Goal: Information Seeking & Learning: Understand process/instructions

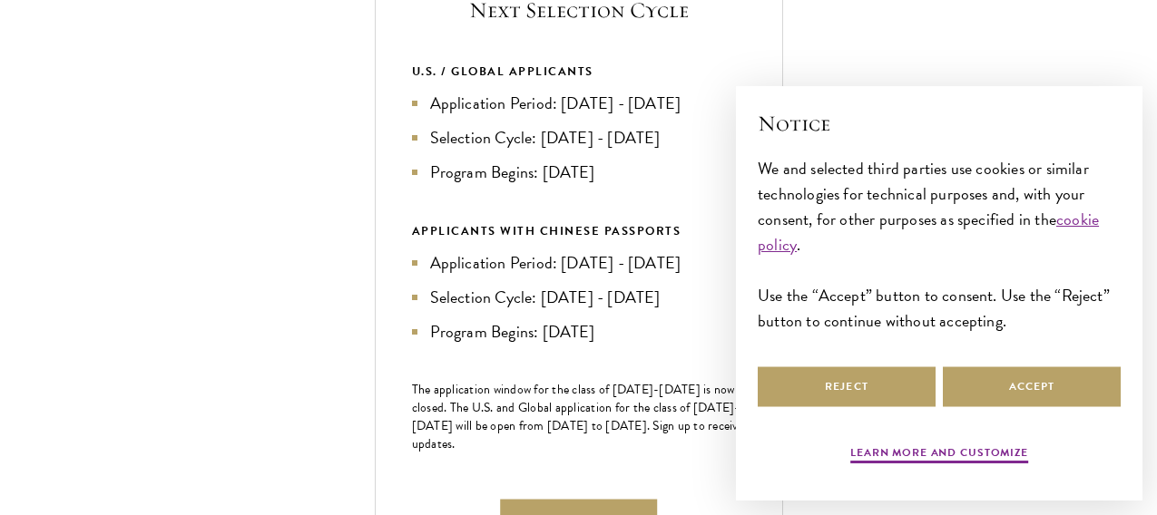
scroll to position [728, 0]
click at [989, 387] on button "Accept" at bounding box center [1032, 387] width 178 height 41
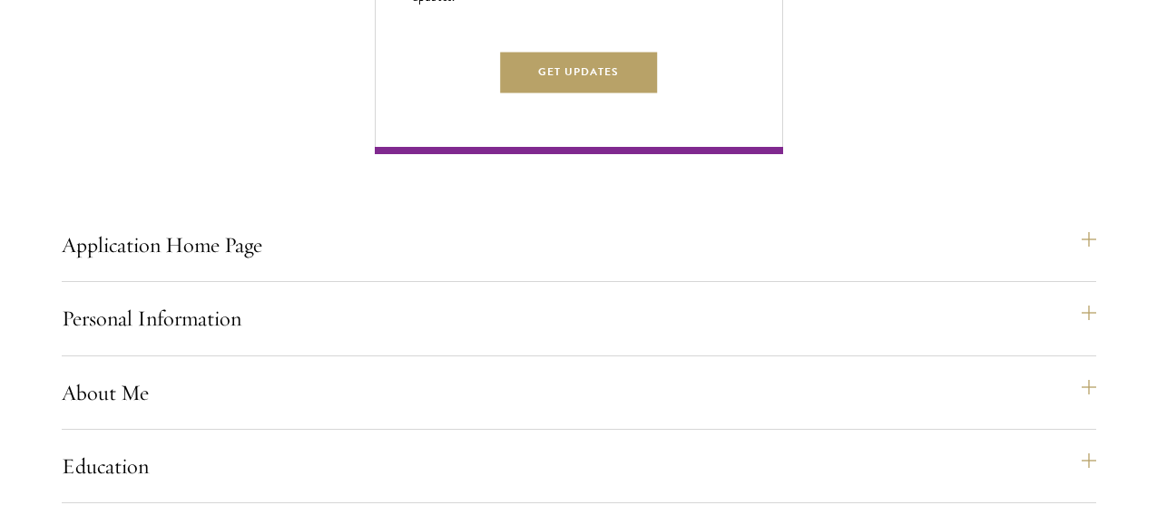
scroll to position [1216, 0]
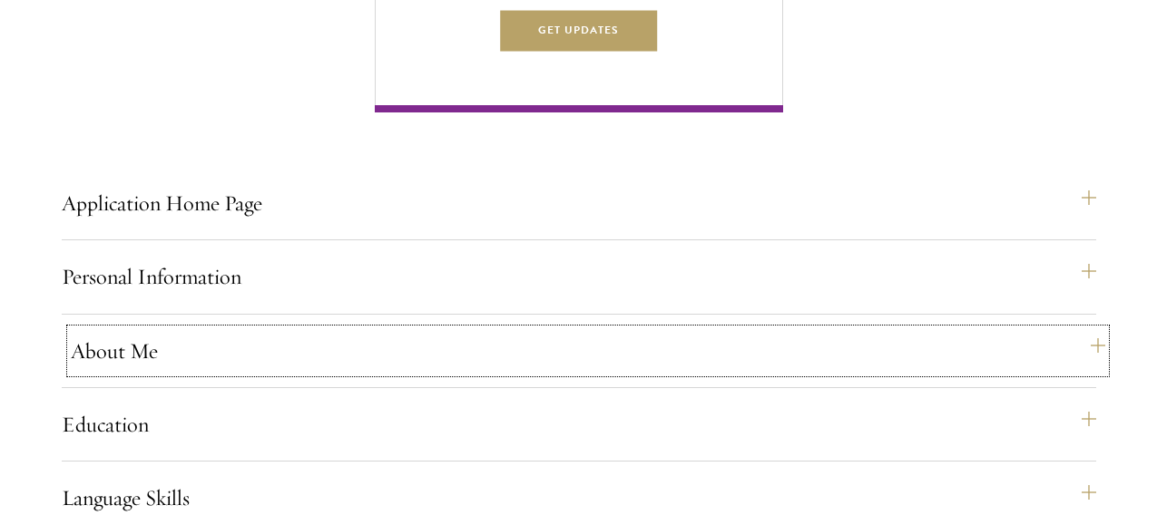
click at [486, 373] on button "About Me" at bounding box center [588, 351] width 1034 height 44
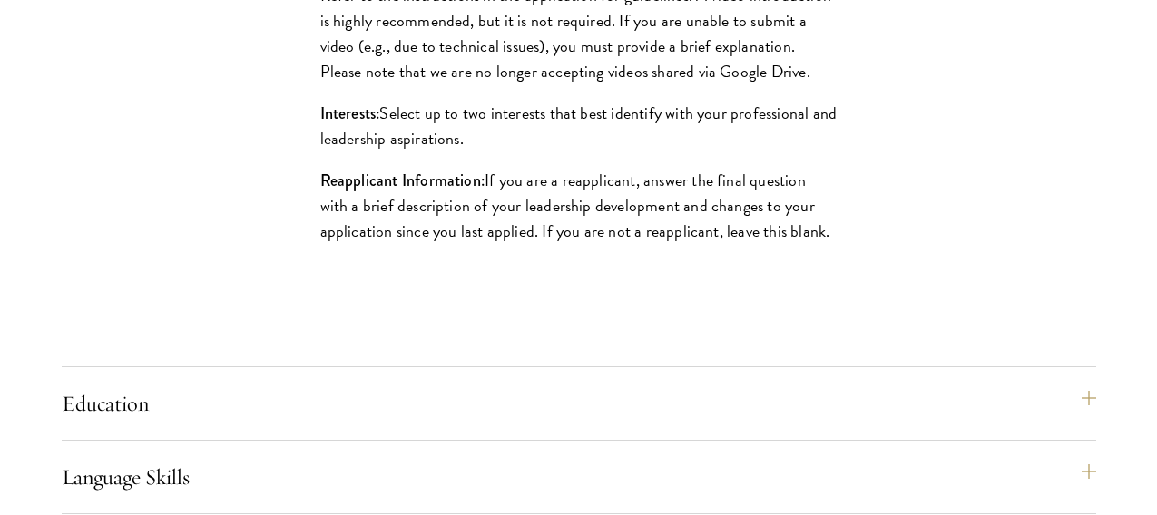
scroll to position [2038, 0]
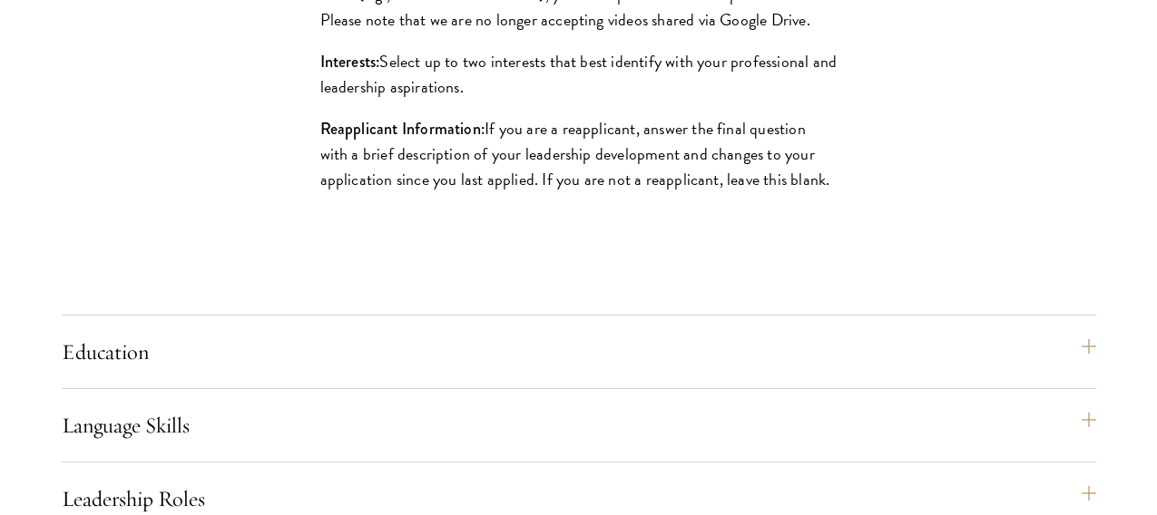
click at [514, 389] on div "Education List only undergraduate and graduate degrees completed (or on track t…" at bounding box center [579, 359] width 1034 height 59
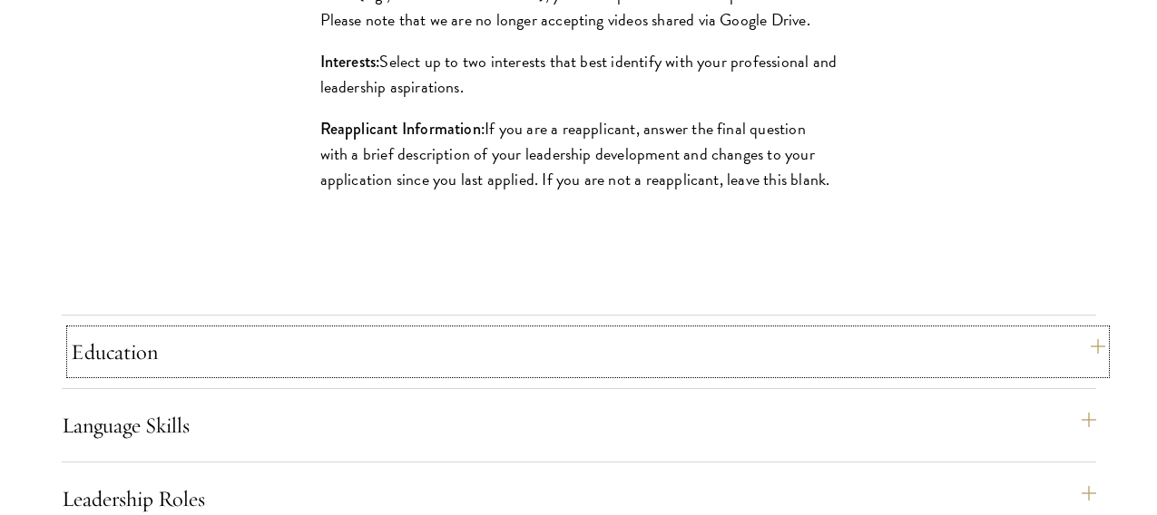
click at [532, 374] on button "Education" at bounding box center [588, 352] width 1034 height 44
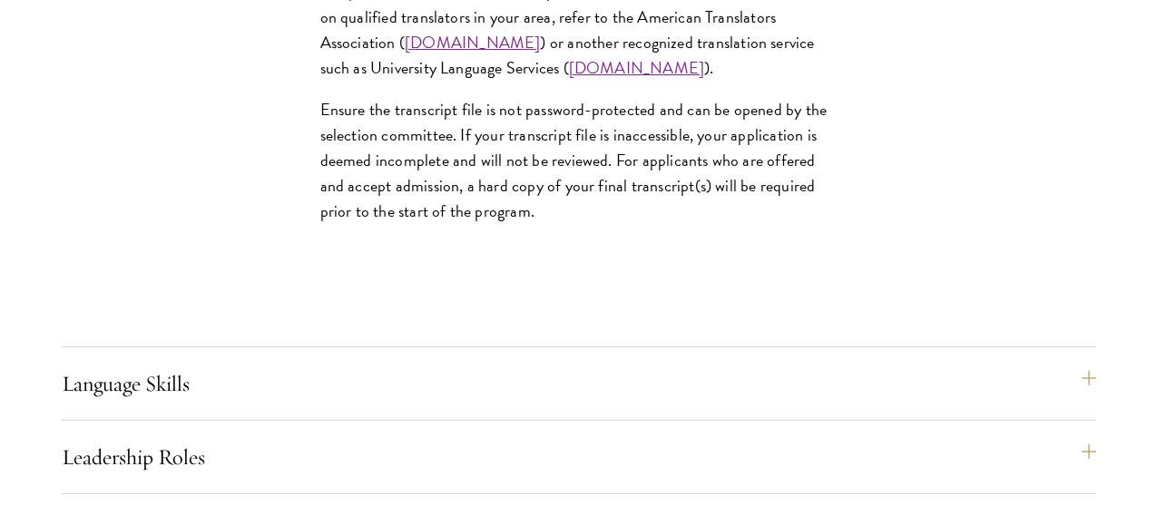
scroll to position [3196, 0]
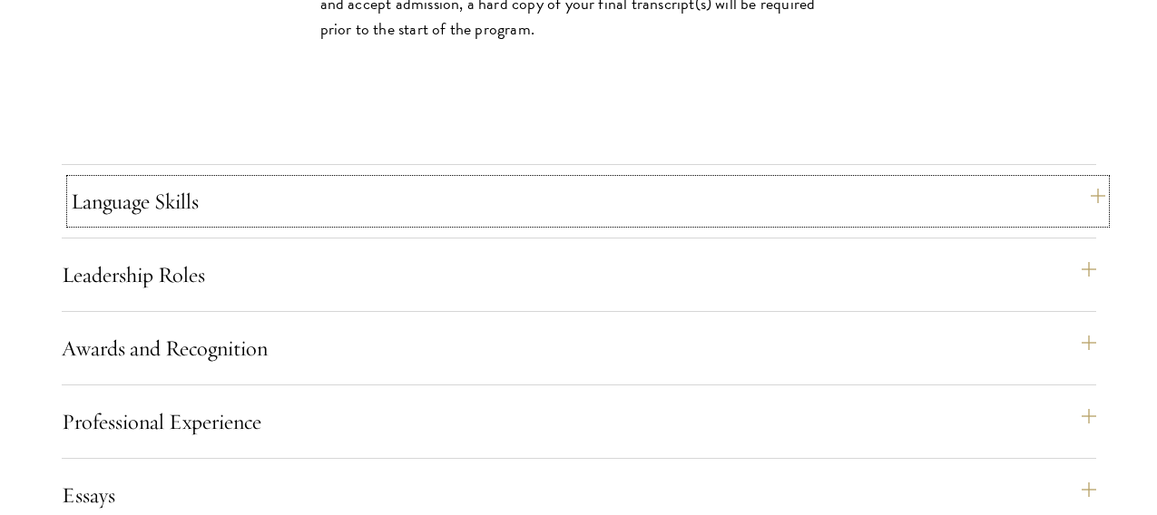
click at [496, 223] on button "Language Skills" at bounding box center [588, 202] width 1034 height 44
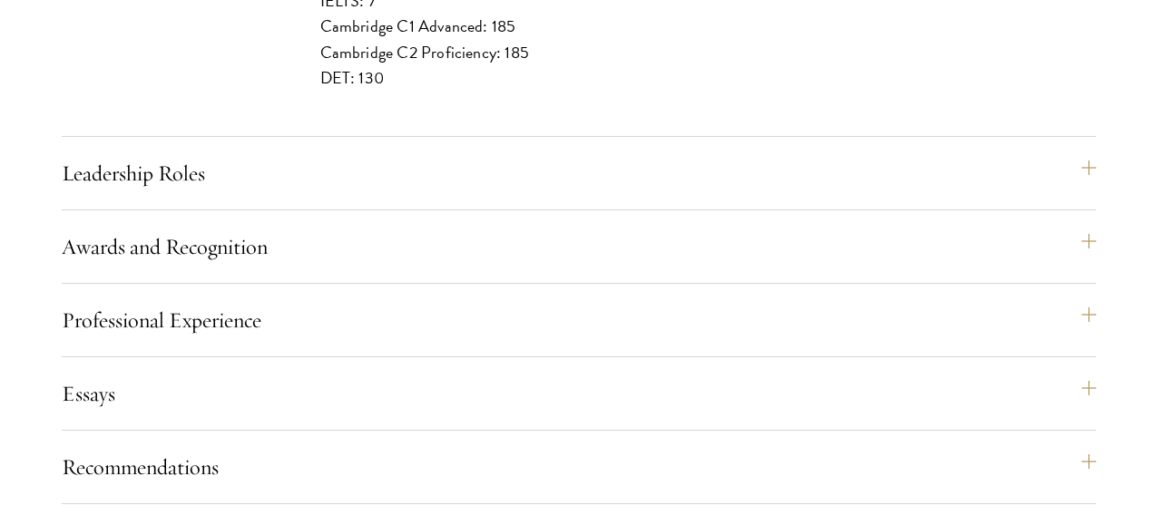
scroll to position [2418, 0]
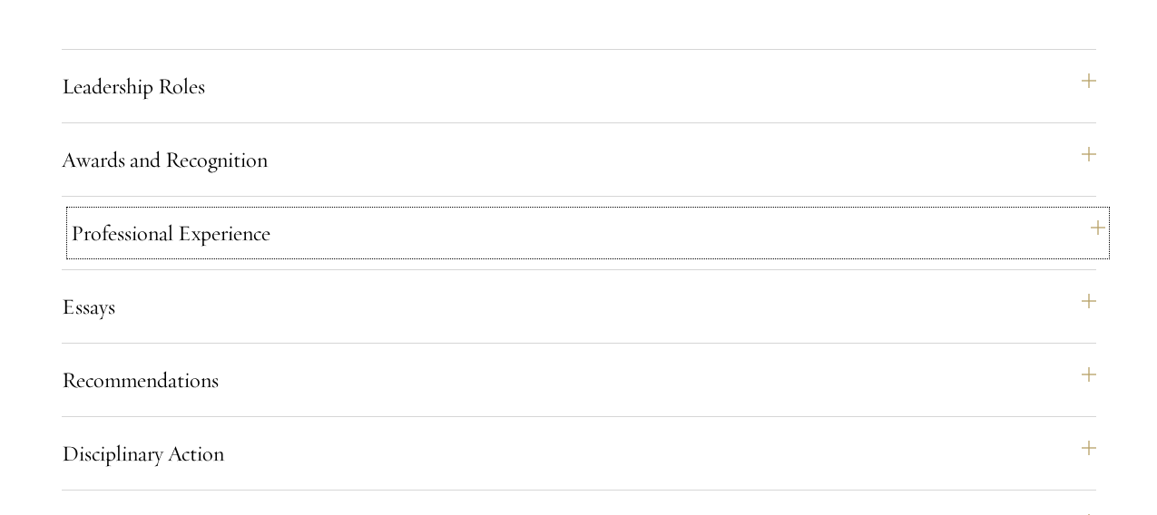
click at [563, 255] on button "Professional Experience" at bounding box center [588, 233] width 1034 height 44
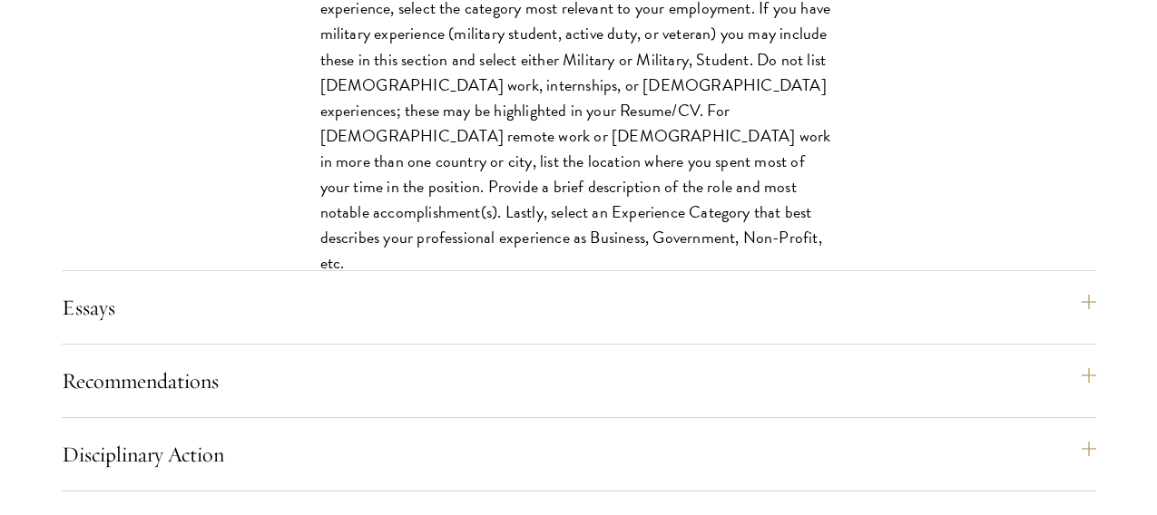
scroll to position [2137, 0]
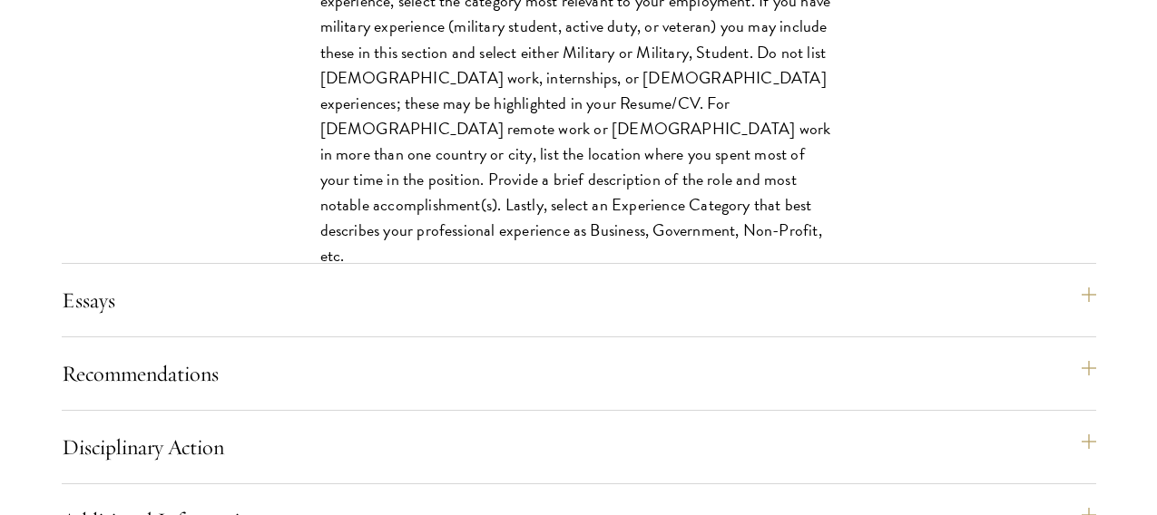
click at [583, 309] on div "Application Home Page The online application form must be completed in English.…" at bounding box center [579, 56] width 1034 height 1592
click at [583, 322] on button "Essays" at bounding box center [588, 301] width 1034 height 44
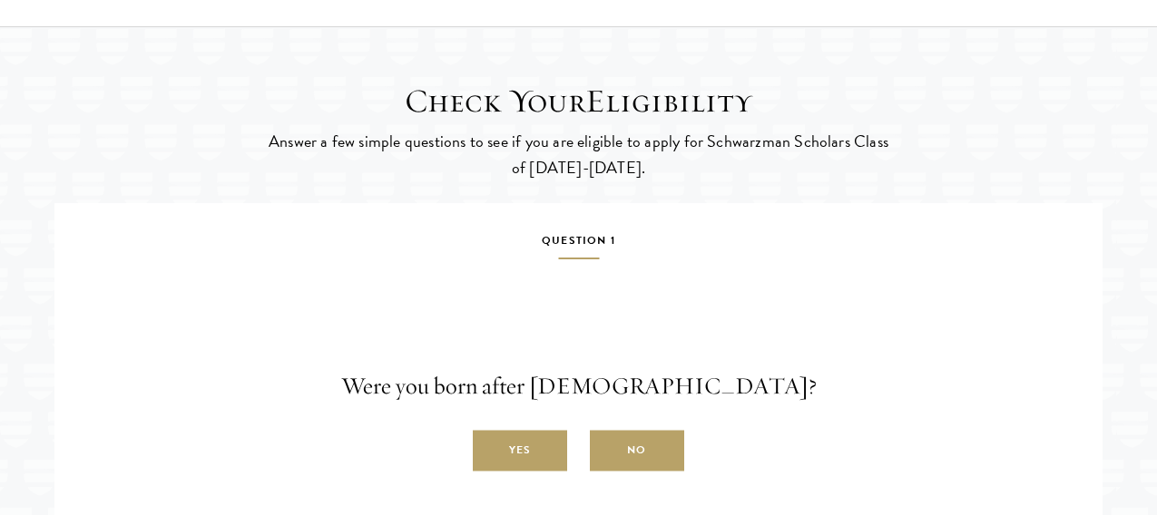
scroll to position [3180, 0]
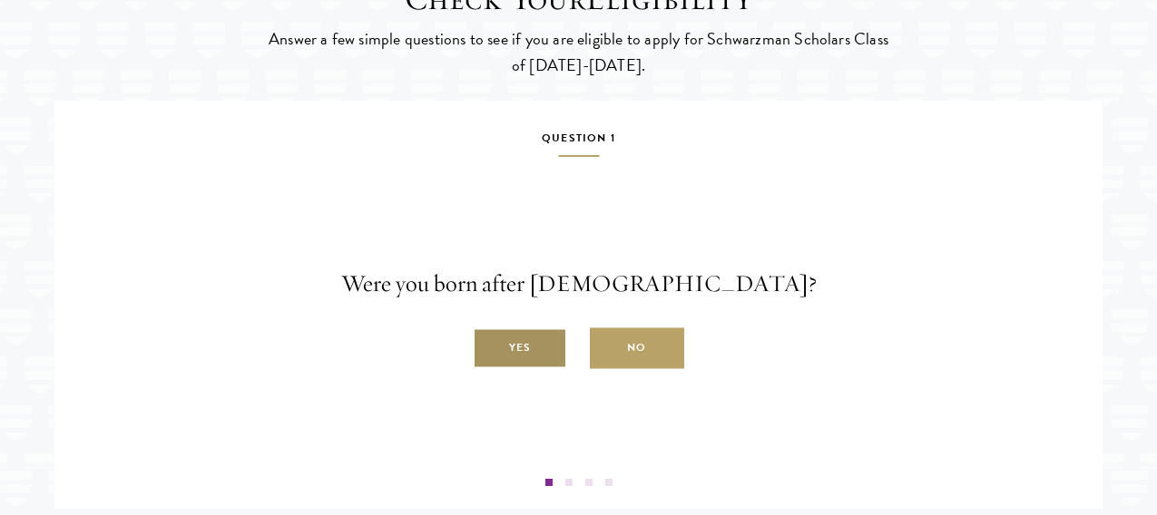
click at [520, 369] on label "Yes" at bounding box center [520, 348] width 94 height 41
click at [489, 347] on input "Yes" at bounding box center [481, 338] width 16 height 16
click at [533, 369] on label "Yes" at bounding box center [520, 348] width 94 height 41
click at [489, 347] on input "Yes" at bounding box center [481, 338] width 16 height 16
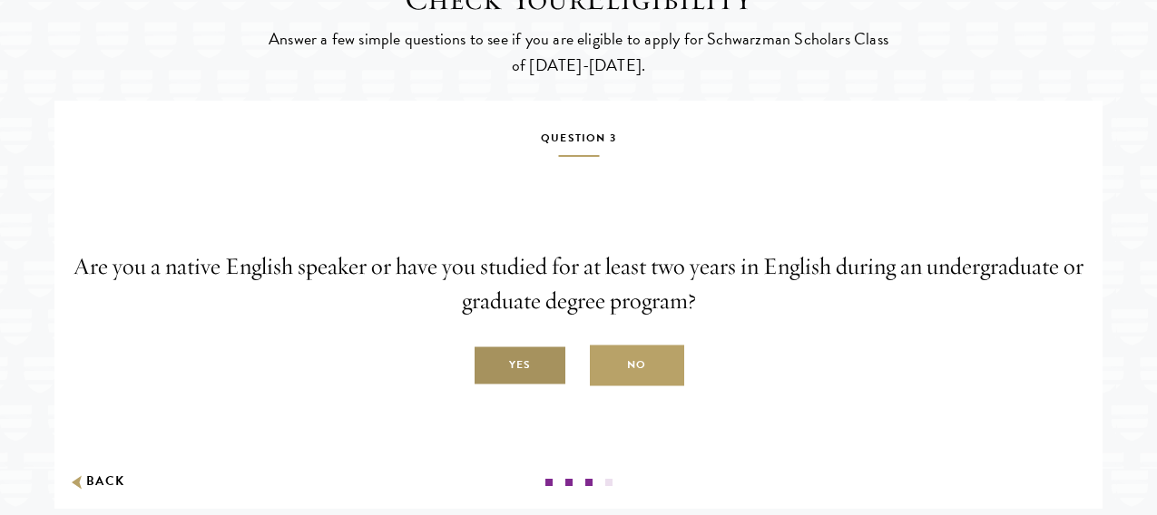
click at [533, 381] on label "Yes" at bounding box center [520, 366] width 94 height 41
click at [489, 364] on input "Yes" at bounding box center [481, 356] width 16 height 16
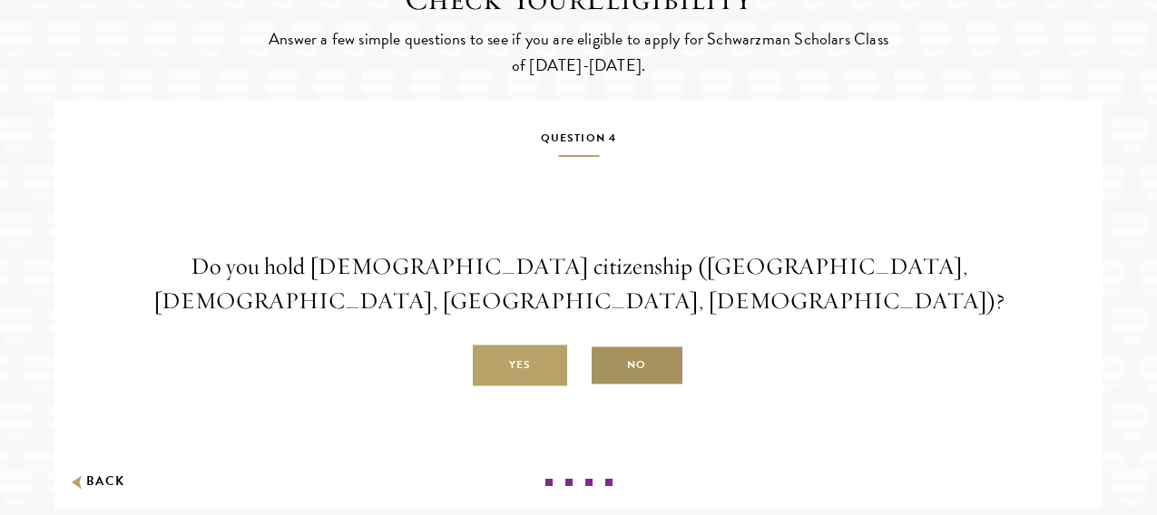
click at [615, 387] on label "No" at bounding box center [637, 366] width 94 height 41
click at [606, 364] on input "No" at bounding box center [598, 356] width 16 height 16
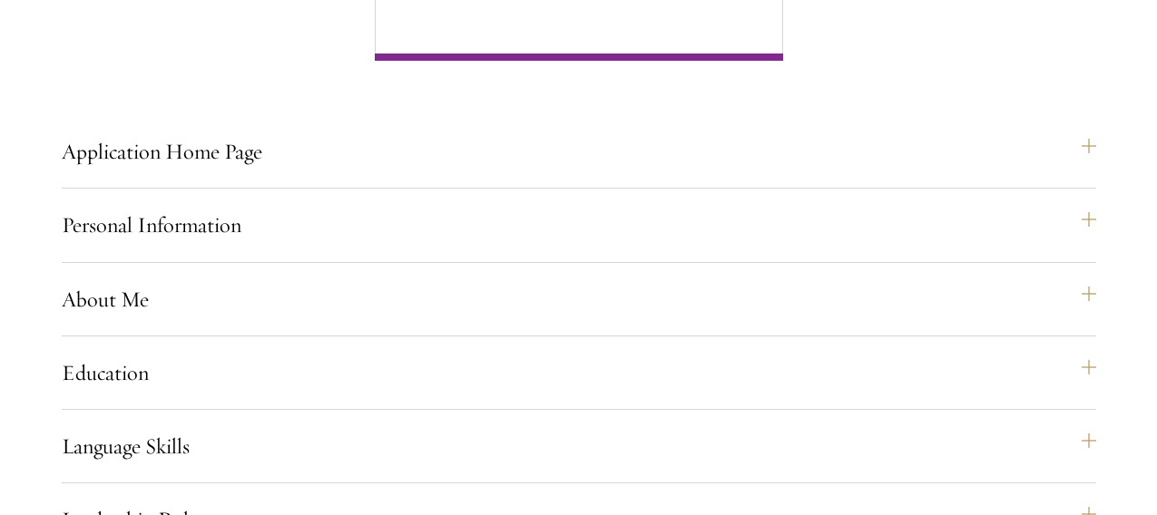
scroll to position [1298, 0]
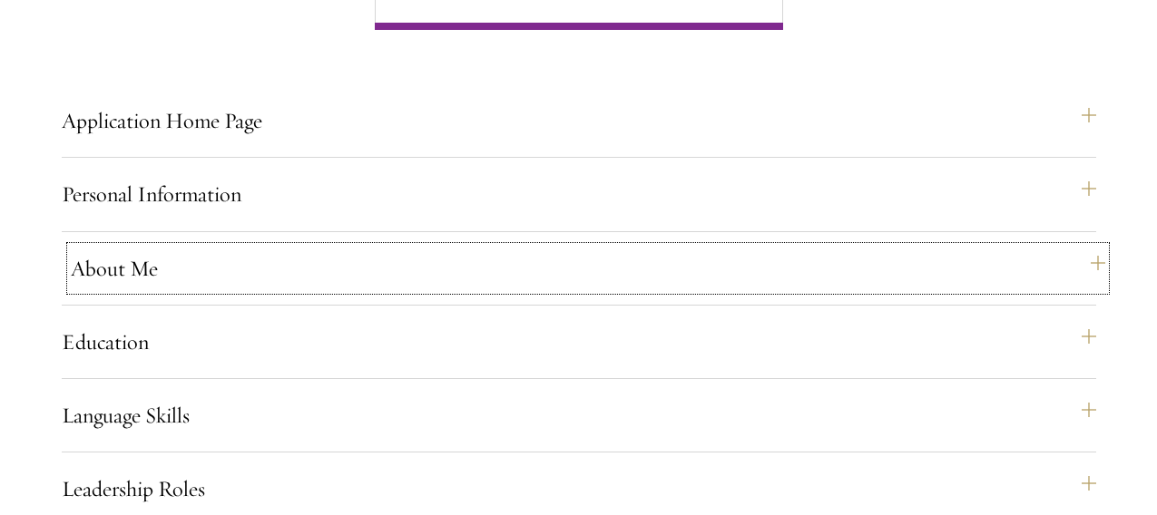
click at [448, 290] on button "About Me" at bounding box center [588, 269] width 1034 height 44
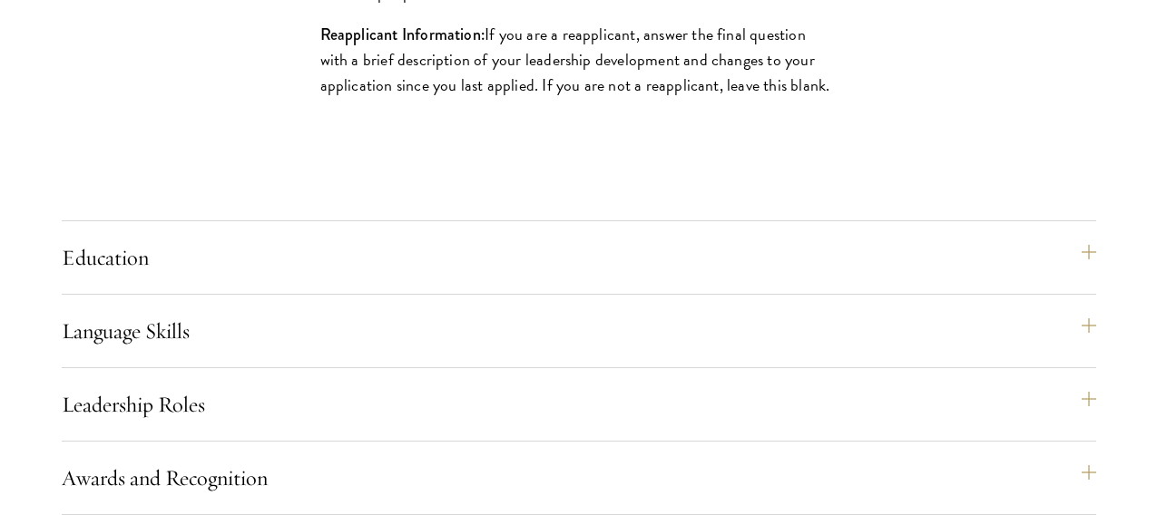
scroll to position [2158, 0]
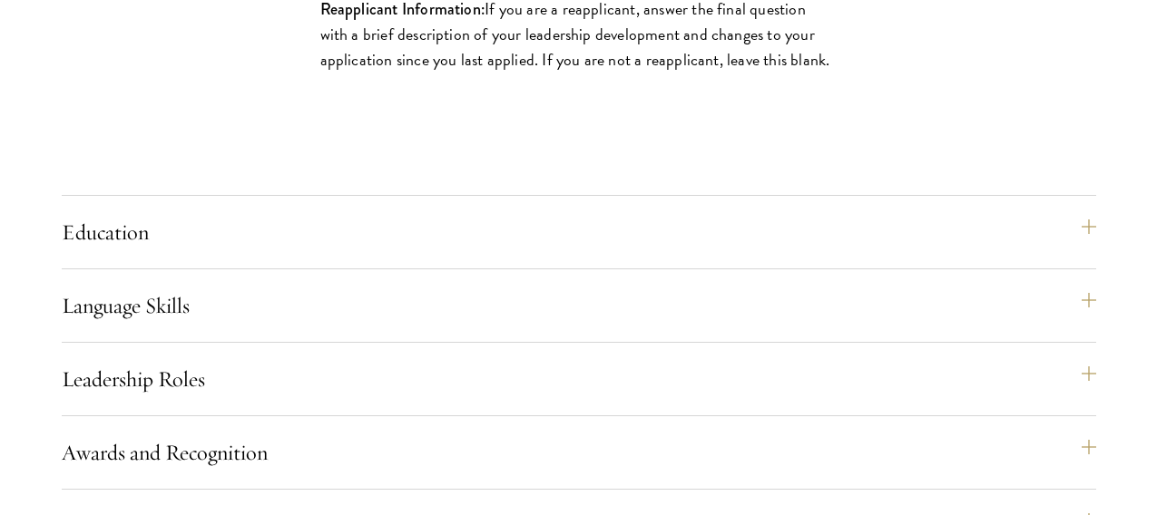
click at [432, 237] on div "Application Home Page The online application form must be completed in English.…" at bounding box center [579, 196] width 1034 height 1912
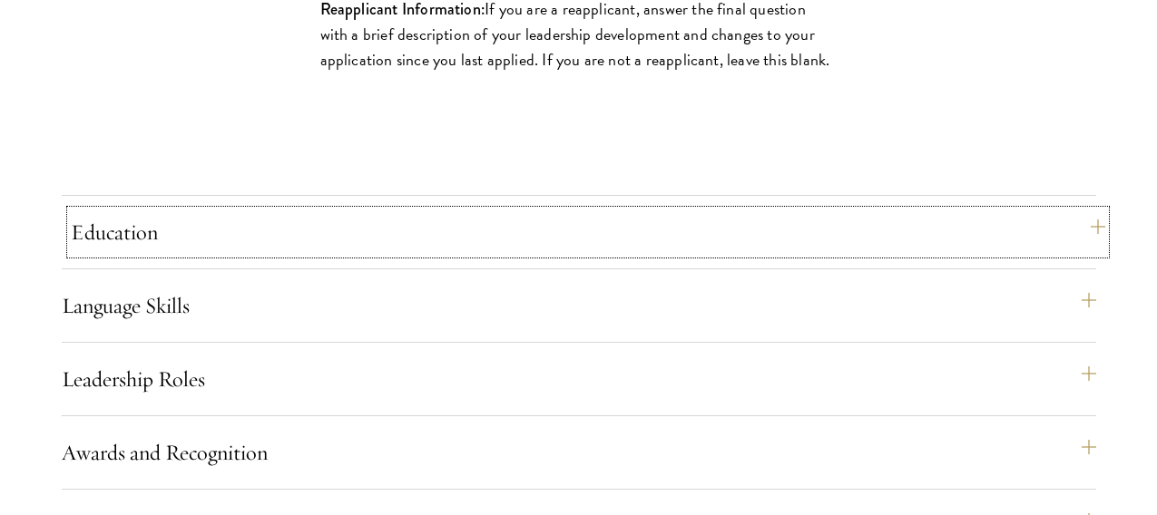
click at [432, 245] on button "Education" at bounding box center [588, 233] width 1034 height 44
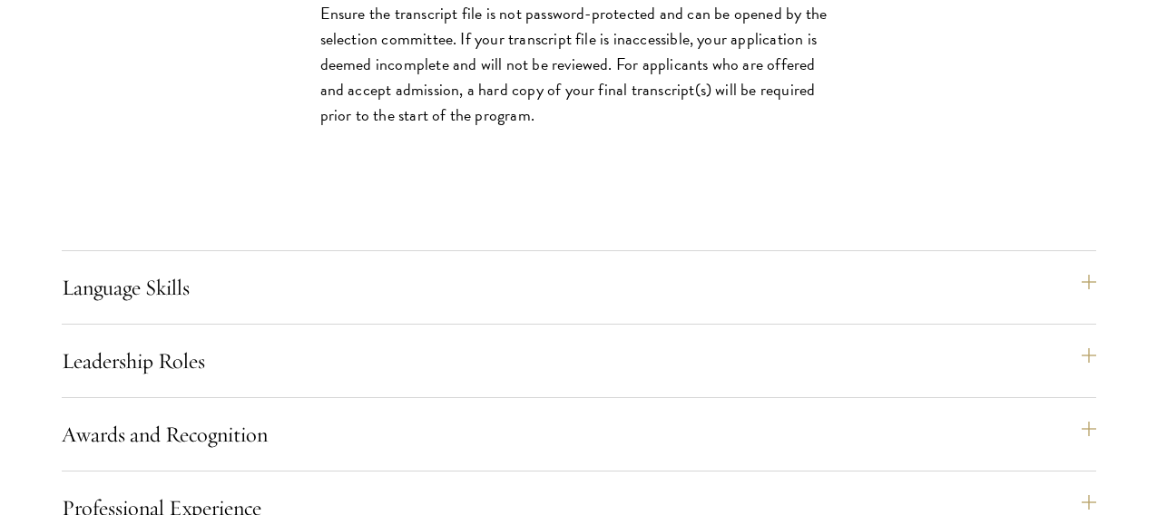
scroll to position [3112, 0]
